Goal: Communication & Community: Connect with others

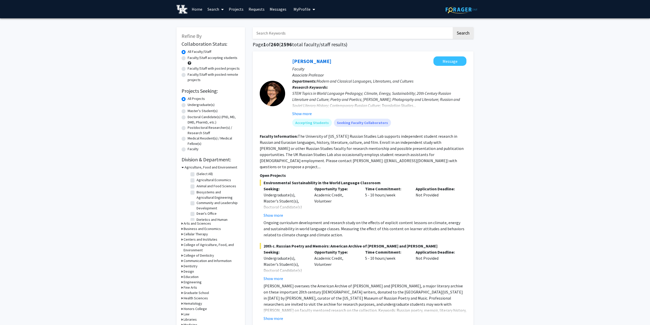
click at [287, 10] on link "Messages" at bounding box center [278, 9] width 22 height 18
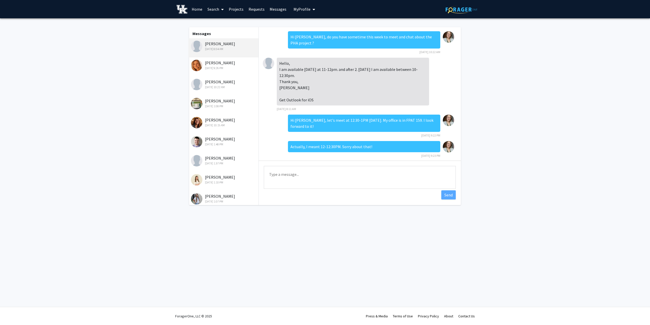
scroll to position [133, 0]
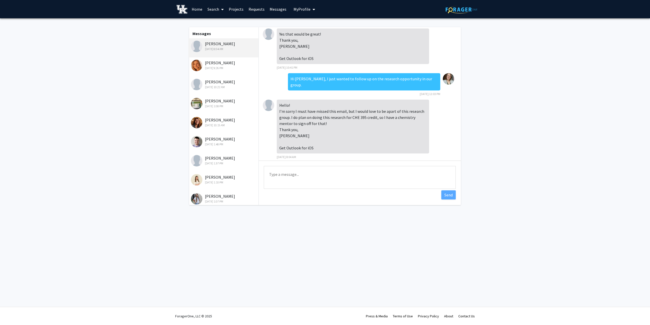
click at [313, 170] on textarea "Type a message" at bounding box center [360, 177] width 192 height 23
click at [293, 172] on textarea "Type a message" at bounding box center [360, 177] width 192 height 23
click at [348, 176] on textarea "Hi [PERSON_NAME], great! I also reached out to [PERSON_NAME] to" at bounding box center [360, 177] width 192 height 23
click at [347, 176] on textarea "Hi [PERSON_NAME], great! I also reached out to [PERSON_NAME] to" at bounding box center [360, 177] width 192 height 23
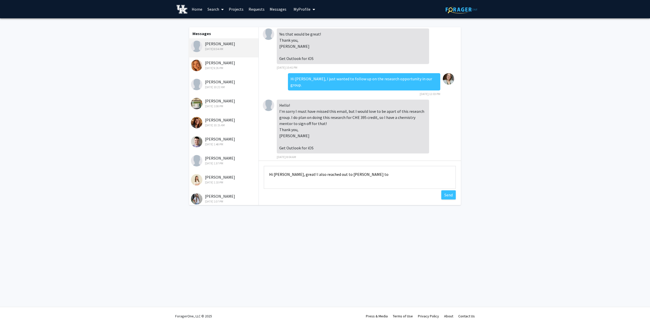
click at [370, 174] on textarea "Hi [PERSON_NAME], great! I also reached out to [PERSON_NAME] to" at bounding box center [360, 177] width 192 height 23
drag, startPoint x: 306, startPoint y: 174, endPoint x: 323, endPoint y: 181, distance: 18.3
click at [323, 181] on textarea "Hi [PERSON_NAME], great! I also reached out to [PERSON_NAME] to serve as the of…" at bounding box center [360, 177] width 192 height 23
click at [420, 183] on textarea "Hi [PERSON_NAME], great! I also reached out to [PERSON_NAME] to serve as the of…" at bounding box center [360, 177] width 192 height 23
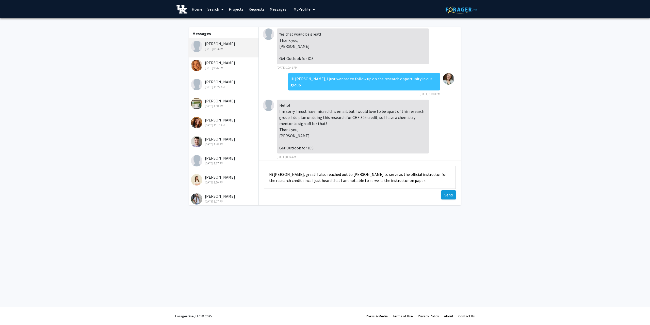
type textarea "Hi [PERSON_NAME], great! I also reached out to [PERSON_NAME] to serve as the of…"
click at [446, 194] on button "Send" at bounding box center [448, 194] width 14 height 9
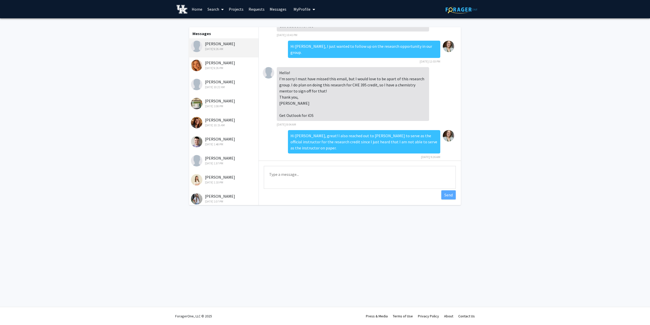
click at [303, 181] on textarea "Type a message" at bounding box center [360, 177] width 192 height 23
click at [280, 171] on textarea "Type a message" at bounding box center [360, 177] width 192 height 23
click at [204, 68] on div "[DATE] 9:26 PM" at bounding box center [224, 68] width 66 height 5
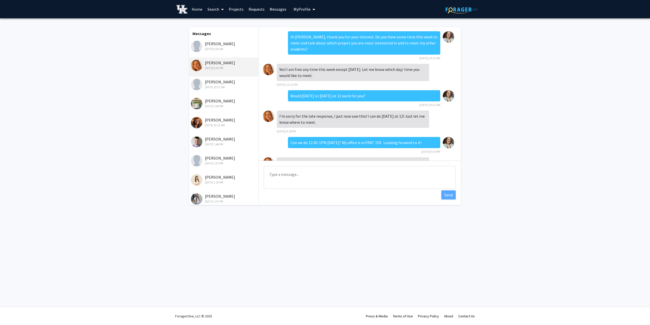
scroll to position [15, 0]
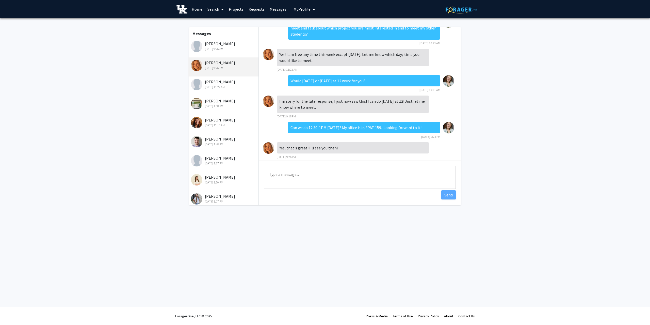
click at [213, 48] on div "[DATE] 9:26 AM" at bounding box center [224, 49] width 66 height 5
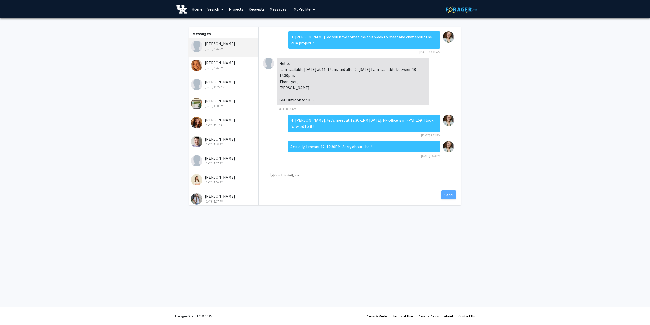
scroll to position [222, 0]
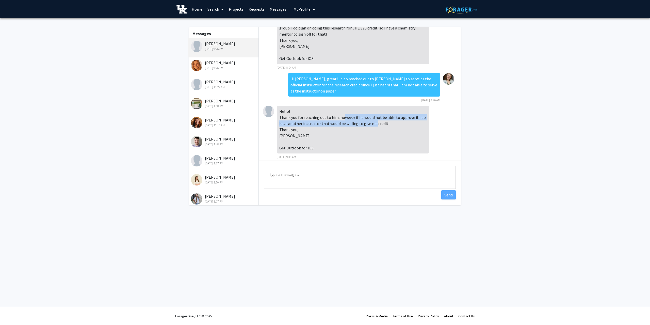
drag, startPoint x: 344, startPoint y: 110, endPoint x: 375, endPoint y: 120, distance: 32.8
click at [375, 120] on div "Hello! Thank you for reaching out to him, however if he would not be able to ap…" at bounding box center [353, 130] width 152 height 48
click at [321, 171] on textarea "Type a message" at bounding box center [360, 177] width 192 height 23
type textarea "A"
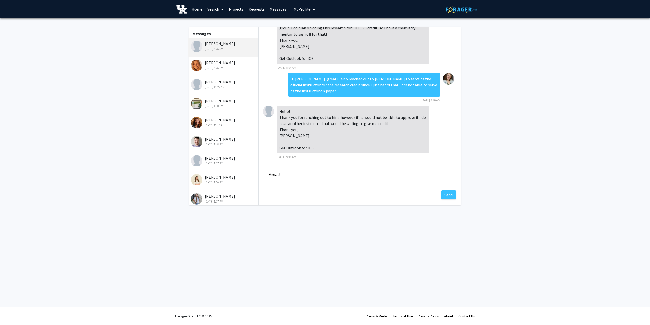
click at [298, 184] on textarea "Great!" at bounding box center [360, 177] width 192 height 23
click at [298, 178] on textarea "Great! Well" at bounding box center [360, 177] width 192 height 23
drag, startPoint x: 293, startPoint y: 178, endPoint x: 281, endPoint y: 178, distance: 12.2
click at [281, 178] on textarea "Great! Well" at bounding box center [360, 177] width 192 height 23
click at [382, 175] on textarea "Great! Are you free [DATE] to meet and chat about the first steps?" at bounding box center [360, 177] width 192 height 23
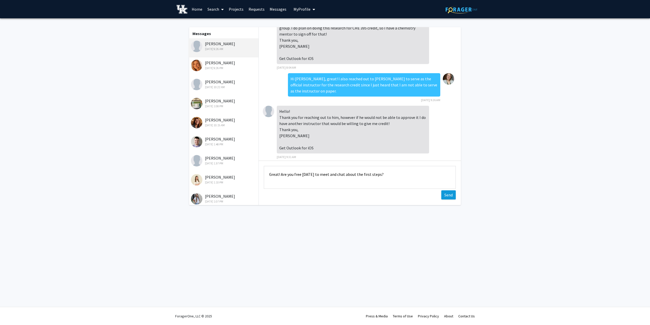
type textarea "Great! Are you free [DATE] to meet and chat about the first steps?"
click at [449, 194] on button "Send" at bounding box center [448, 194] width 14 height 9
